Goal: Transaction & Acquisition: Download file/media

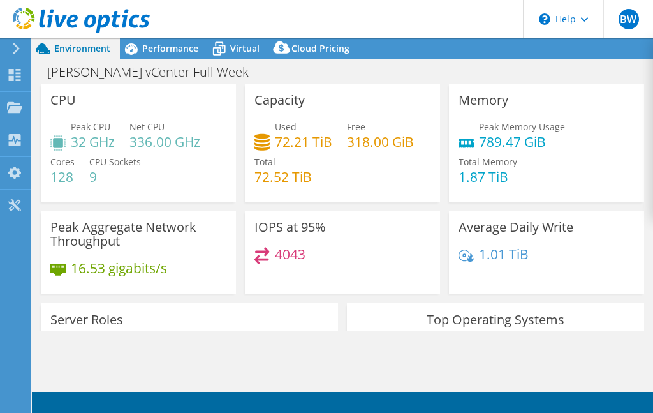
select select "USD"
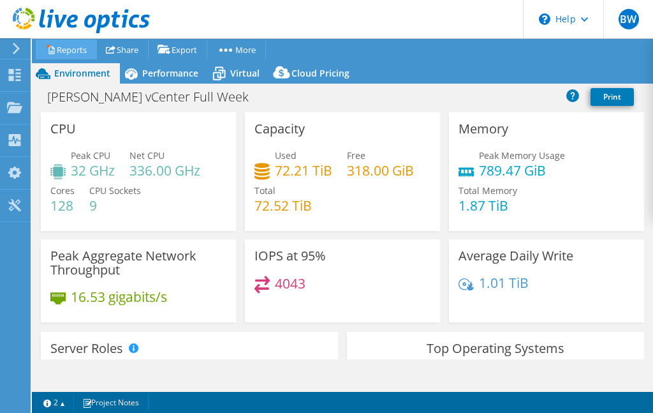
click at [82, 51] on link "Reports" at bounding box center [66, 50] width 61 height 20
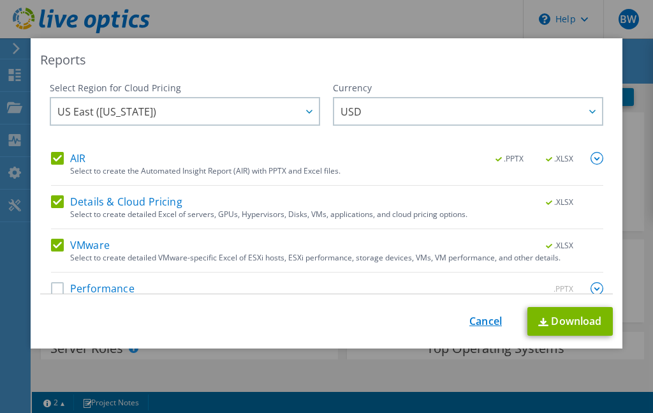
click at [477, 318] on link "Cancel" at bounding box center [486, 321] width 33 height 12
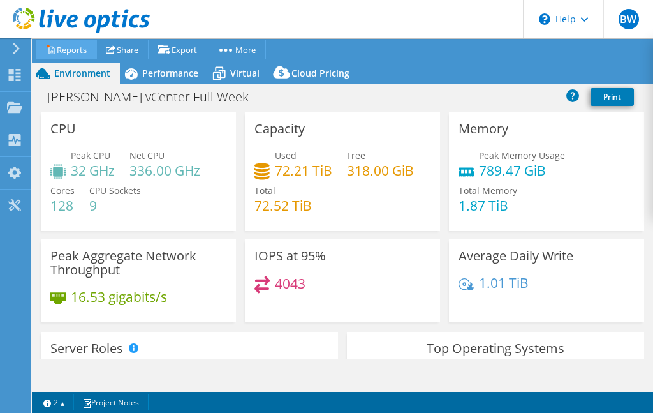
click at [61, 48] on link "Reports" at bounding box center [66, 50] width 61 height 20
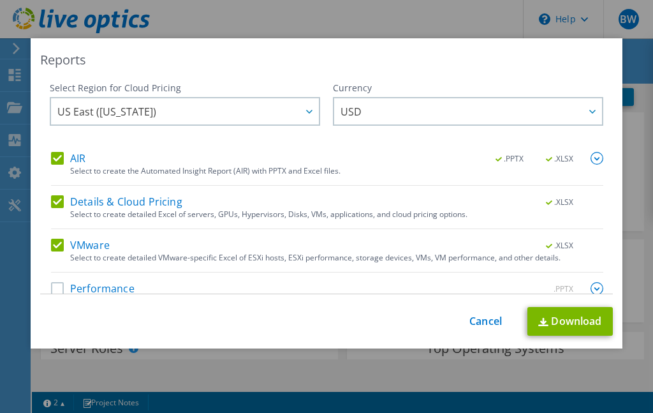
click at [57, 158] on label "AIR" at bounding box center [68, 158] width 34 height 13
click at [0, 0] on input "AIR" at bounding box center [0, 0] width 0 height 0
click at [53, 202] on label "Details & Cloud Pricing" at bounding box center [116, 201] width 131 height 13
click at [0, 0] on input "Details & Cloud Pricing" at bounding box center [0, 0] width 0 height 0
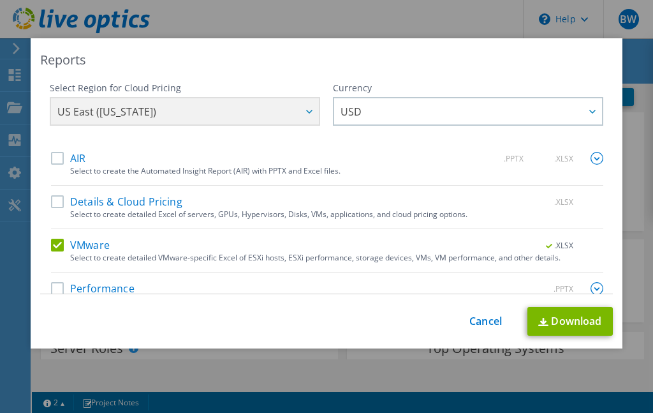
click at [58, 290] on label "Performance" at bounding box center [93, 288] width 84 height 13
click at [0, 0] on input "Performance" at bounding box center [0, 0] width 0 height 0
click at [549, 320] on link "Download" at bounding box center [570, 321] width 85 height 29
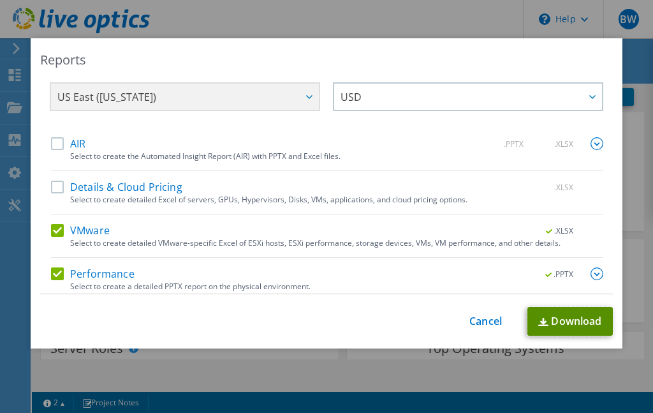
scroll to position [22, 0]
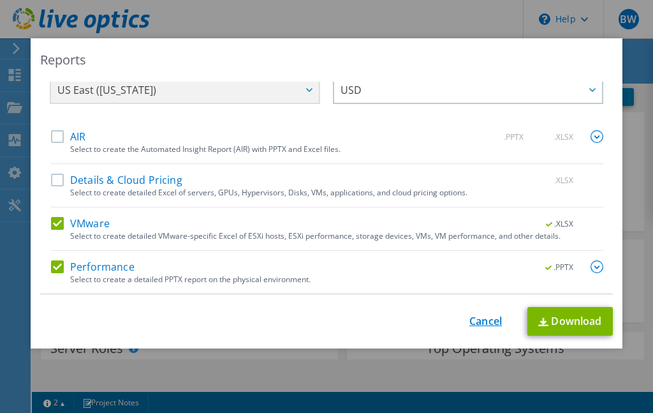
click at [483, 318] on link "Cancel" at bounding box center [486, 321] width 33 height 12
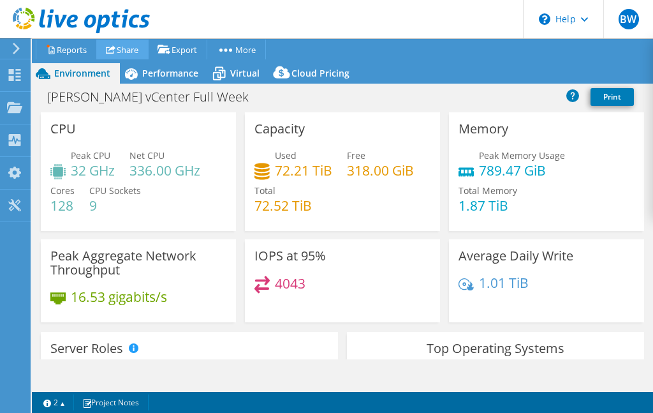
click at [126, 53] on link "Share" at bounding box center [122, 50] width 52 height 20
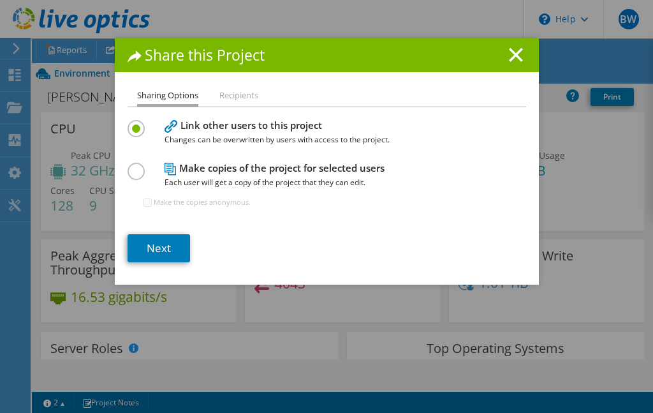
click at [518, 50] on h1 "Share this Project" at bounding box center [327, 55] width 399 height 15
click at [510, 54] on line at bounding box center [516, 54] width 13 height 13
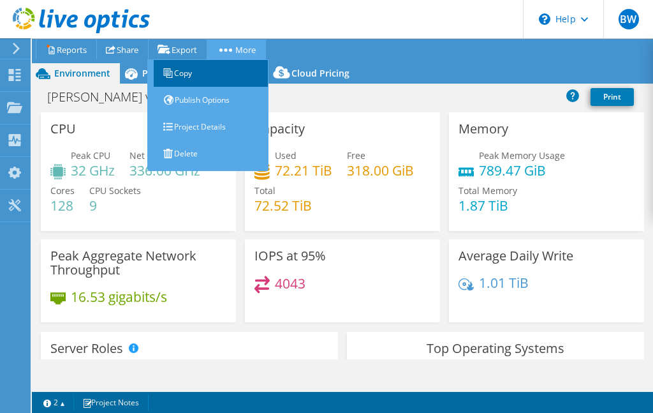
click at [208, 77] on link "Copy" at bounding box center [211, 73] width 115 height 27
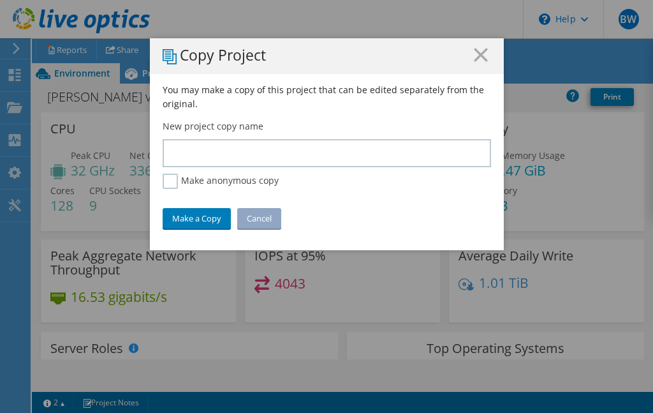
click at [479, 62] on h1 "Copy Project" at bounding box center [327, 56] width 329 height 17
click at [484, 56] on h1 "Copy Project" at bounding box center [327, 56] width 329 height 17
click at [475, 52] on line at bounding box center [481, 54] width 13 height 13
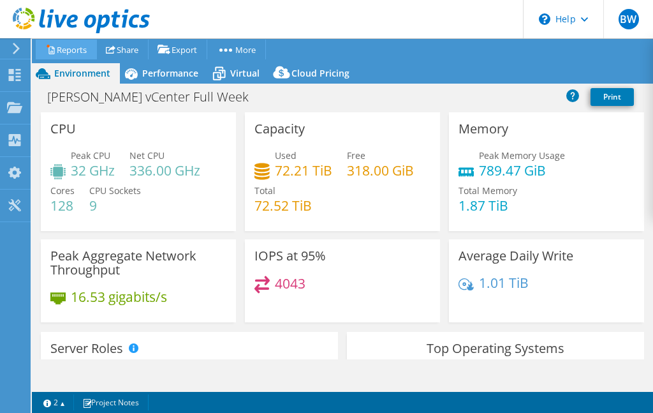
click at [42, 45] on link "Reports" at bounding box center [66, 50] width 61 height 20
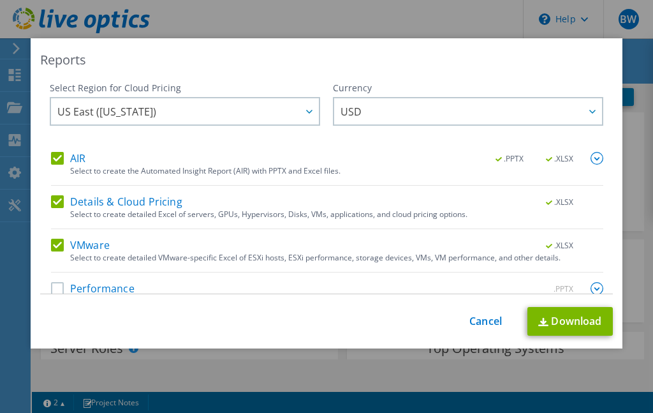
click at [56, 286] on label "Performance" at bounding box center [93, 288] width 84 height 13
click at [0, 0] on input "Performance" at bounding box center [0, 0] width 0 height 0
click at [549, 324] on link "Download" at bounding box center [570, 321] width 85 height 29
click at [472, 321] on link "Cancel" at bounding box center [486, 321] width 33 height 12
